Goal: Download file/media

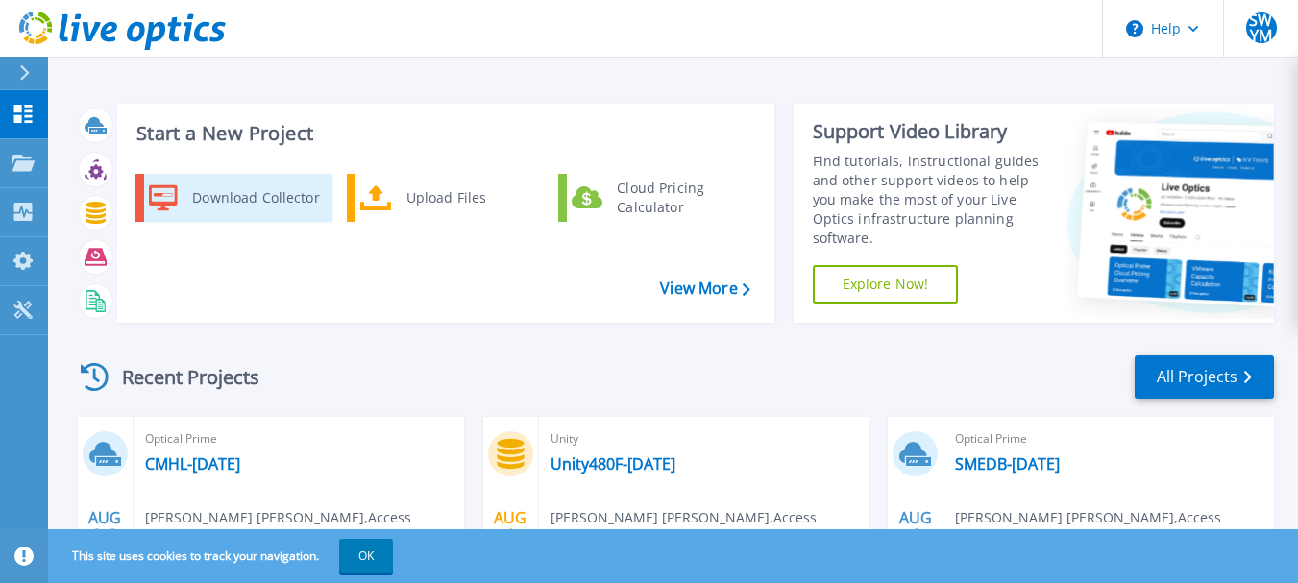
click at [301, 201] on div "Download Collector" at bounding box center [255, 198] width 145 height 38
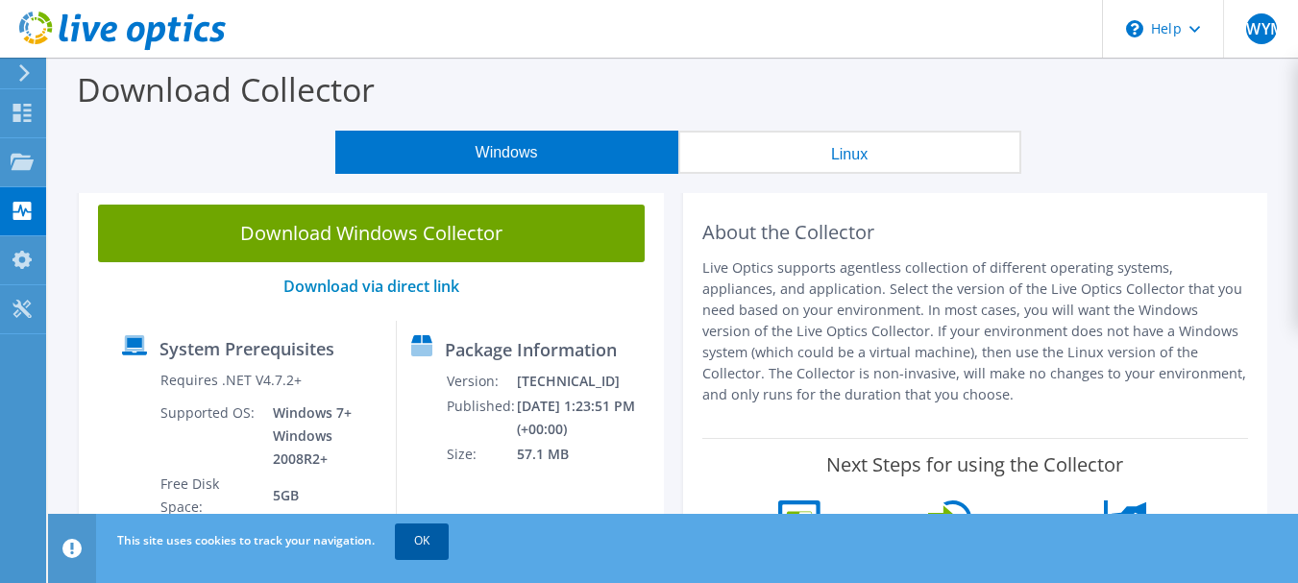
drag, startPoint x: 435, startPoint y: 542, endPoint x: 445, endPoint y: 534, distance: 12.3
click at [436, 541] on link "OK" at bounding box center [422, 541] width 54 height 35
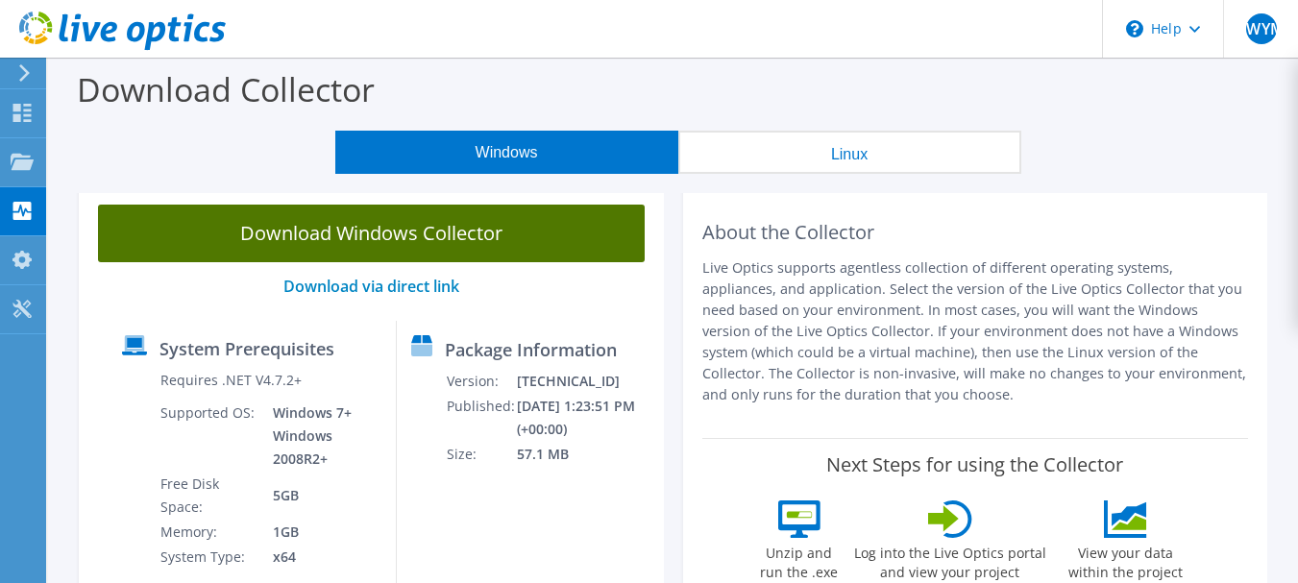
click at [586, 242] on link "Download Windows Collector" at bounding box center [371, 234] width 547 height 58
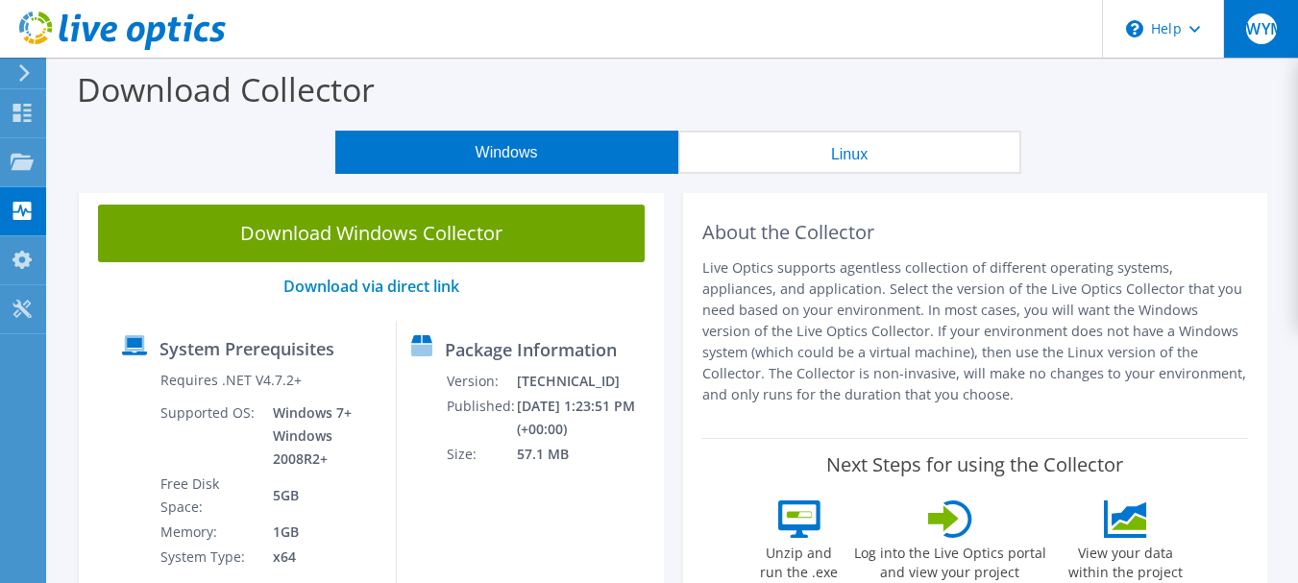
click at [1263, 35] on span "SWYM" at bounding box center [1261, 28] width 31 height 31
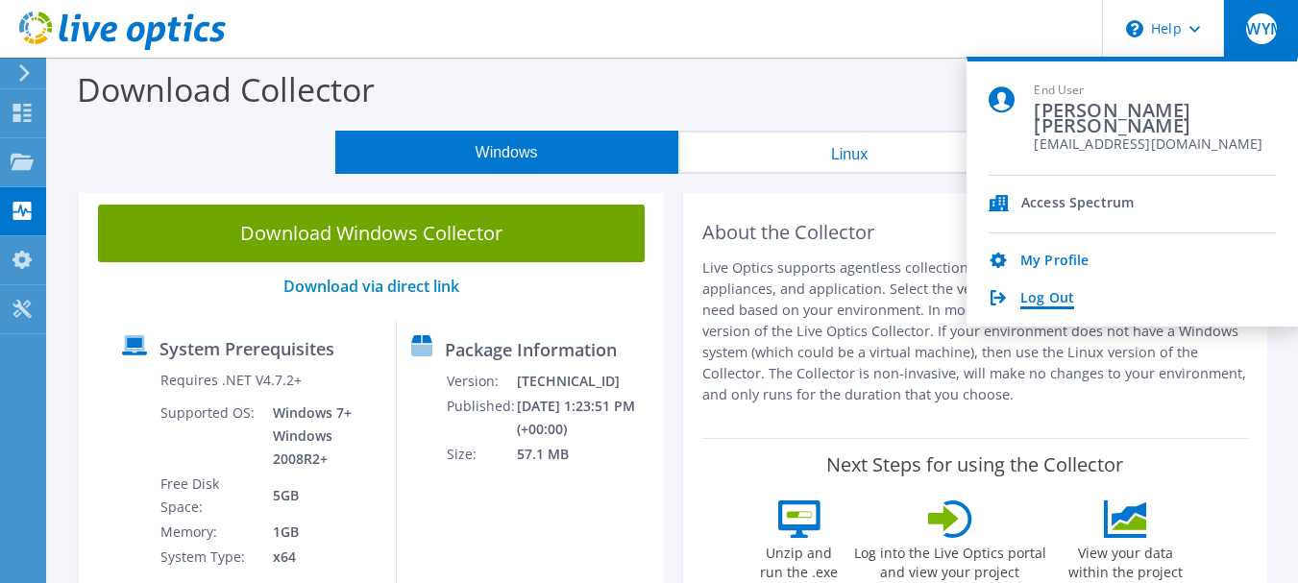
click at [1055, 294] on link "Log Out" at bounding box center [1047, 299] width 54 height 18
